Goal: Transaction & Acquisition: Book appointment/travel/reservation

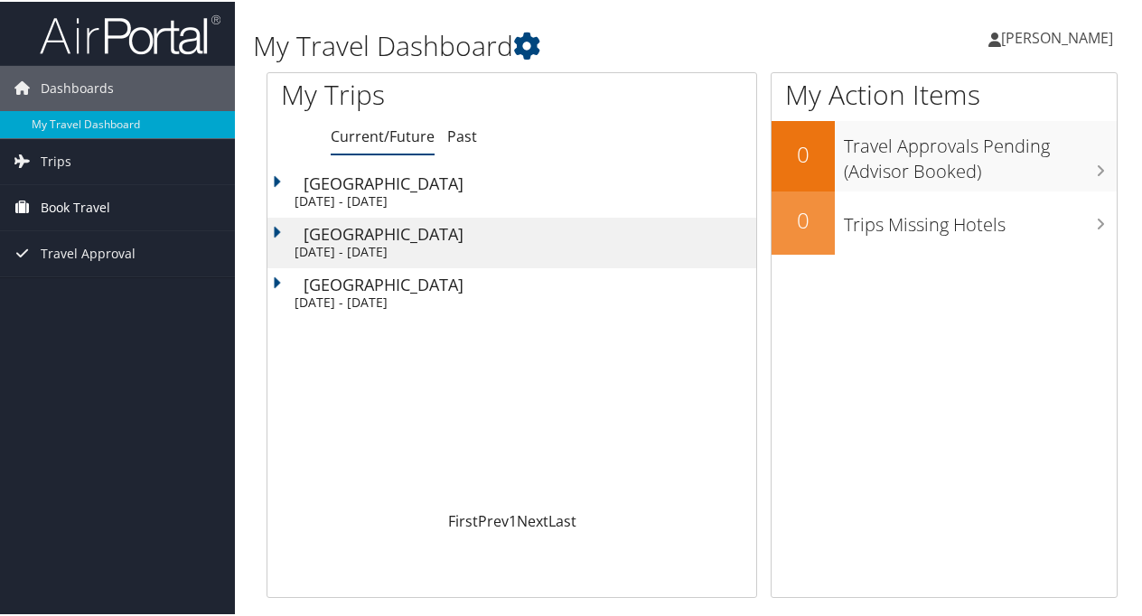
click at [94, 205] on span "Book Travel" at bounding box center [76, 205] width 70 height 45
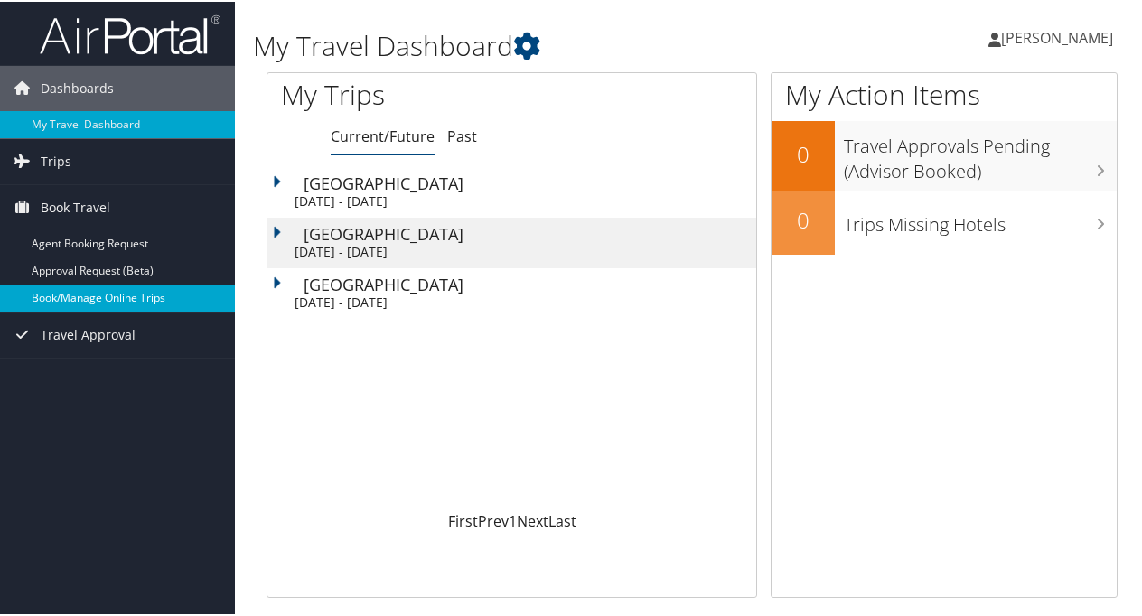
click at [122, 291] on link "Book/Manage Online Trips" at bounding box center [117, 296] width 235 height 27
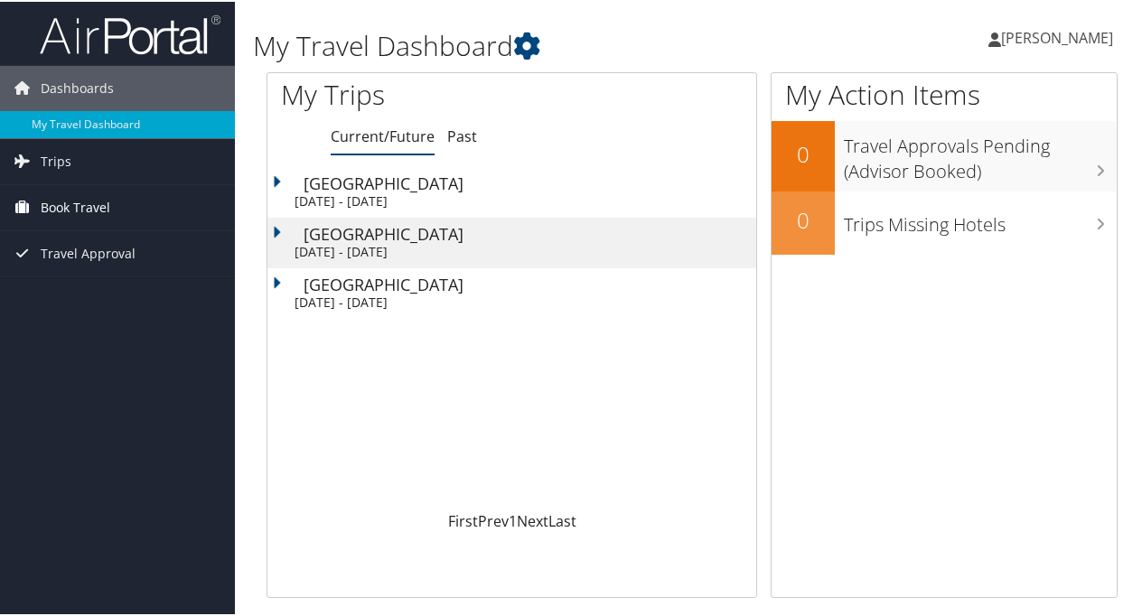
click at [88, 202] on span "Book Travel" at bounding box center [76, 205] width 70 height 45
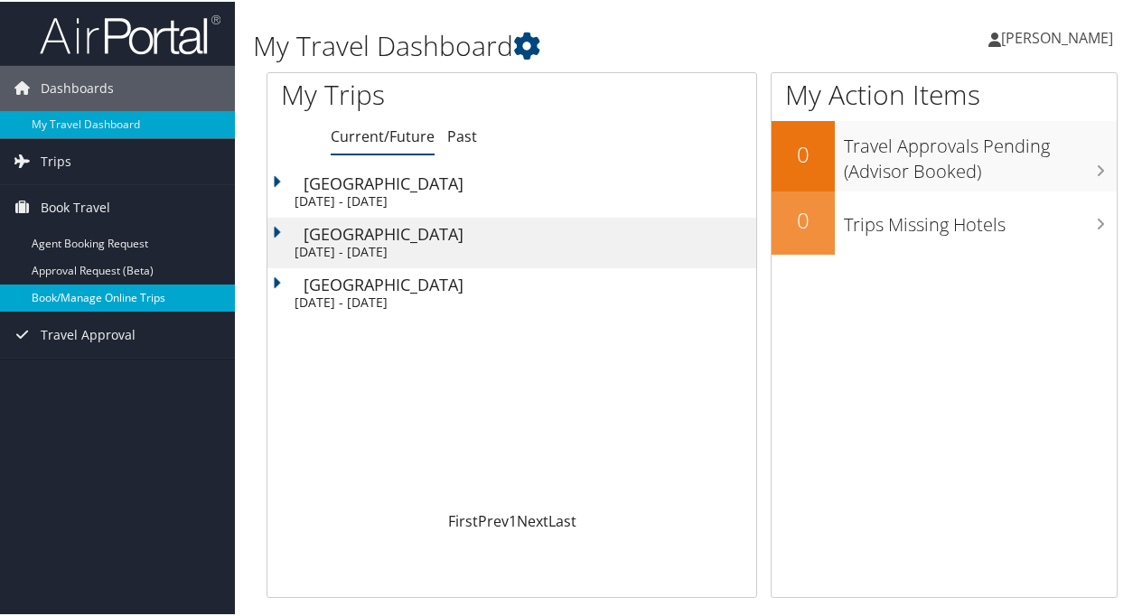
click at [92, 290] on link "Book/Manage Online Trips" at bounding box center [117, 296] width 235 height 27
